Goal: Task Accomplishment & Management: Manage account settings

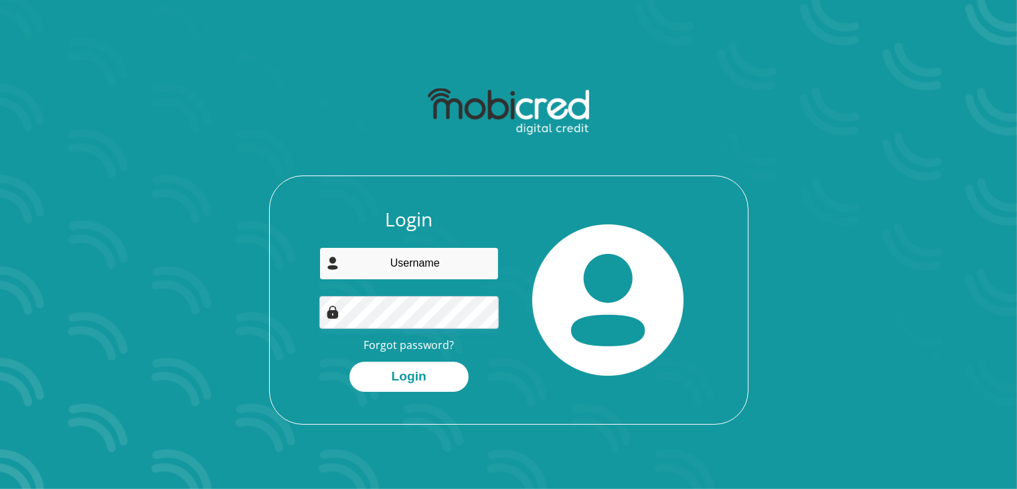
click at [366, 267] on input "email" at bounding box center [408, 263] width 179 height 33
type input "[EMAIL_ADDRESS][DOMAIN_NAME]"
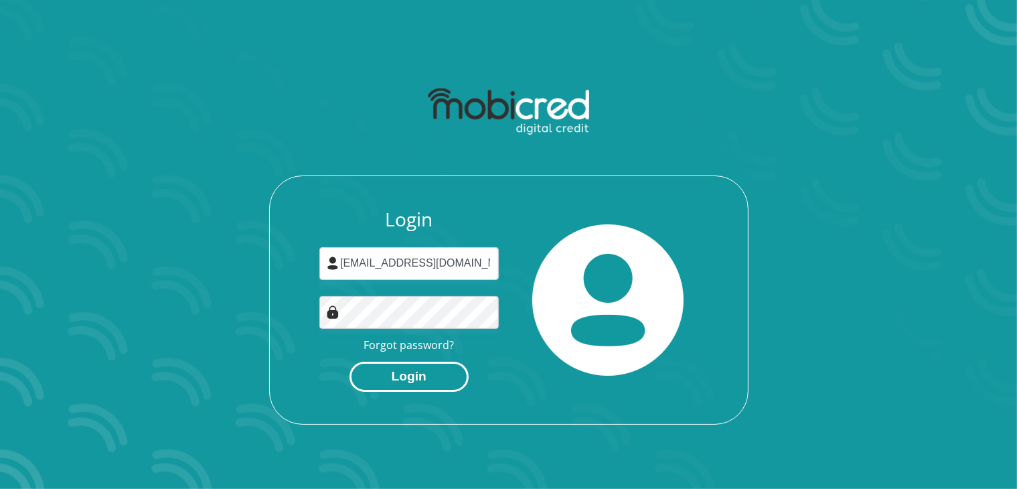
click at [416, 377] on button "Login" at bounding box center [409, 377] width 119 height 30
